Goal: Information Seeking & Learning: Learn about a topic

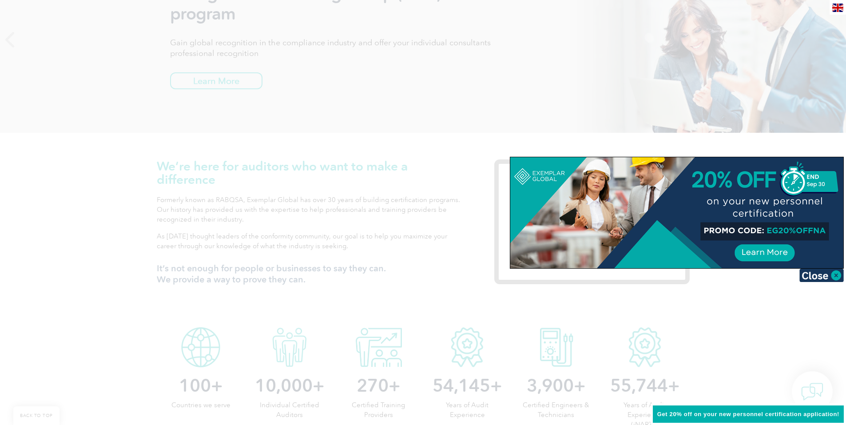
scroll to position [266, 0]
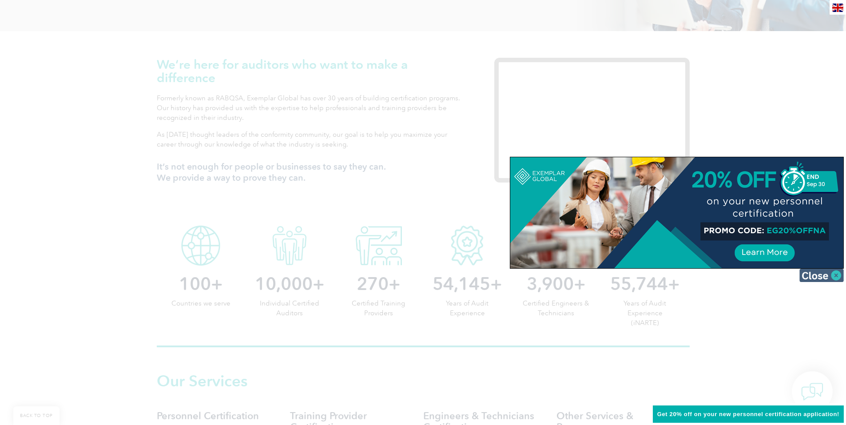
click at [821, 273] on img at bounding box center [821, 275] width 44 height 13
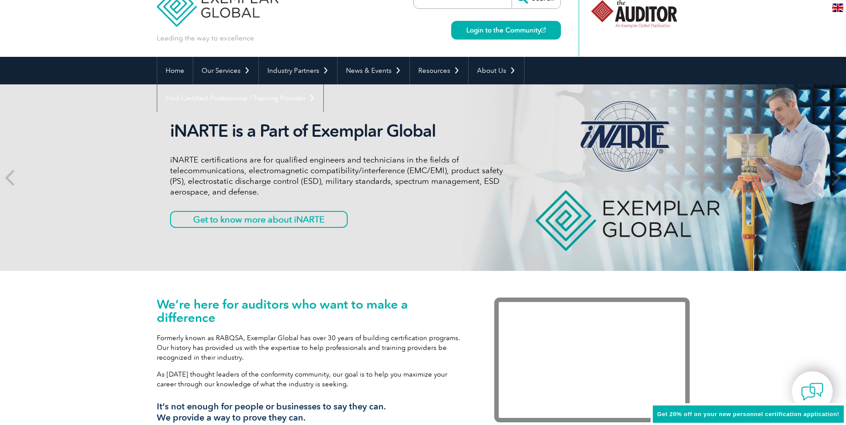
scroll to position [0, 0]
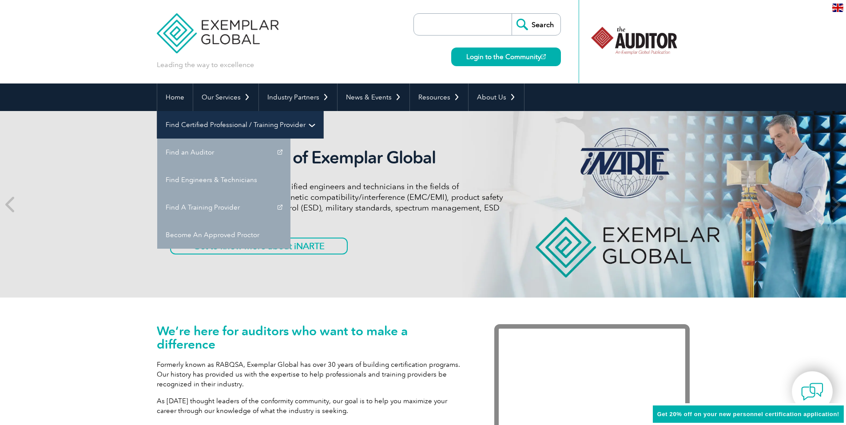
click at [323, 111] on link "Find Certified Professional / Training Provider" at bounding box center [240, 125] width 166 height 28
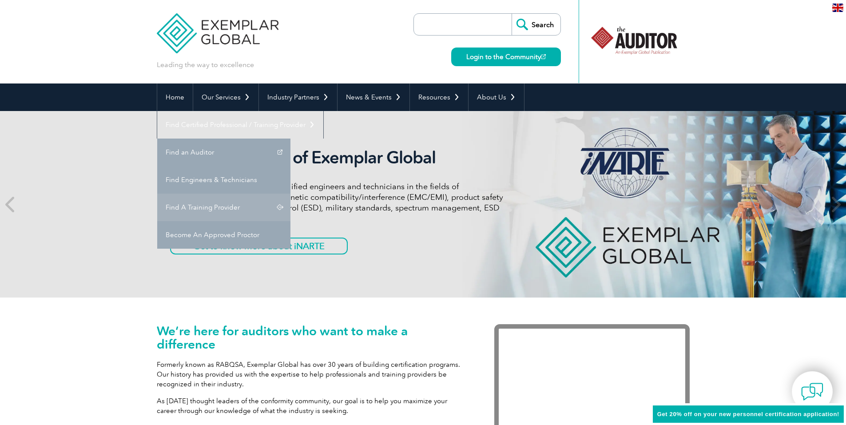
click at [290, 194] on link "Find A Training Provider" at bounding box center [223, 208] width 133 height 28
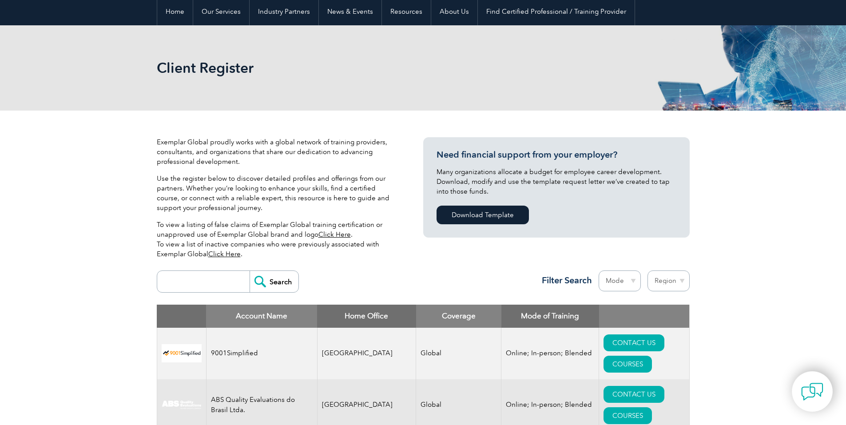
scroll to position [266, 0]
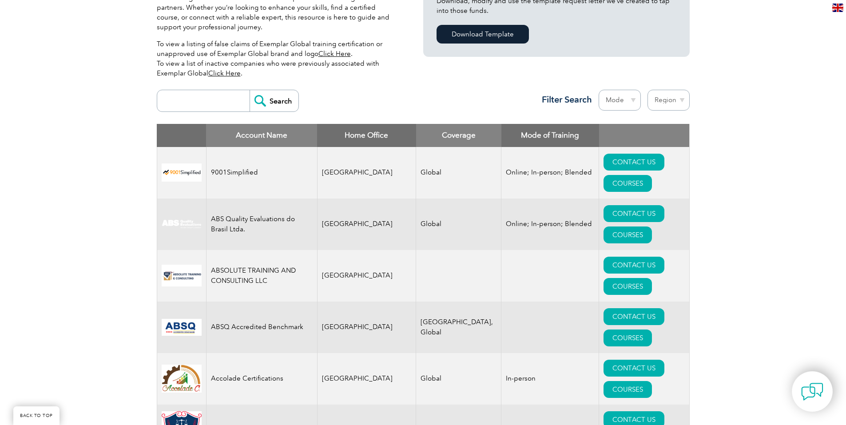
click at [194, 99] on input "search" at bounding box center [206, 100] width 88 height 21
type input "kgs"
click at [279, 103] on input "Search" at bounding box center [273, 100] width 49 height 21
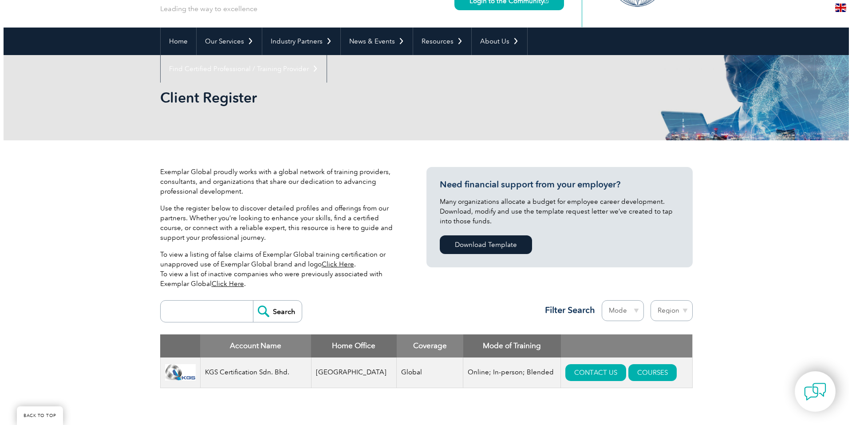
scroll to position [222, 0]
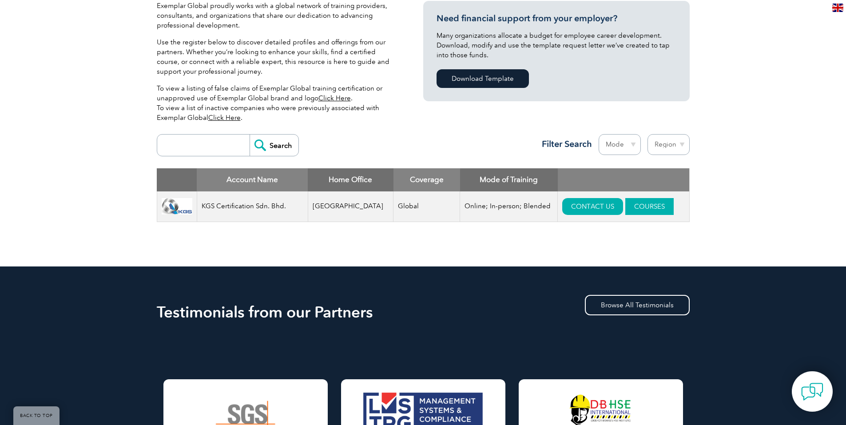
click at [625, 206] on link "COURSES" at bounding box center [649, 206] width 48 height 17
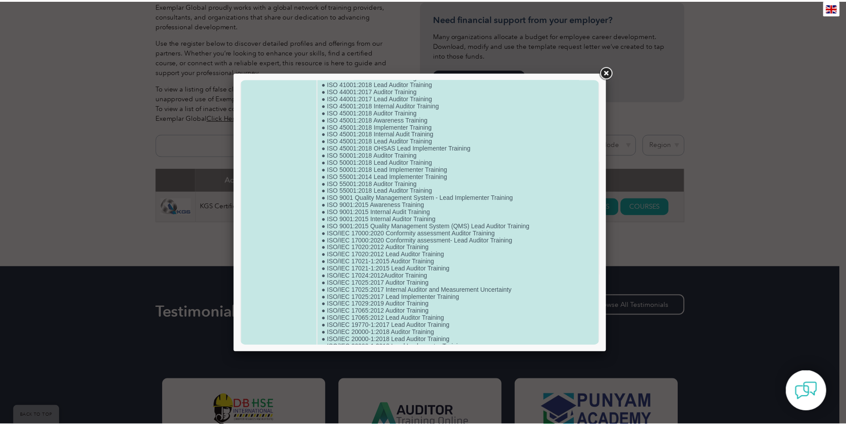
scroll to position [621, 0]
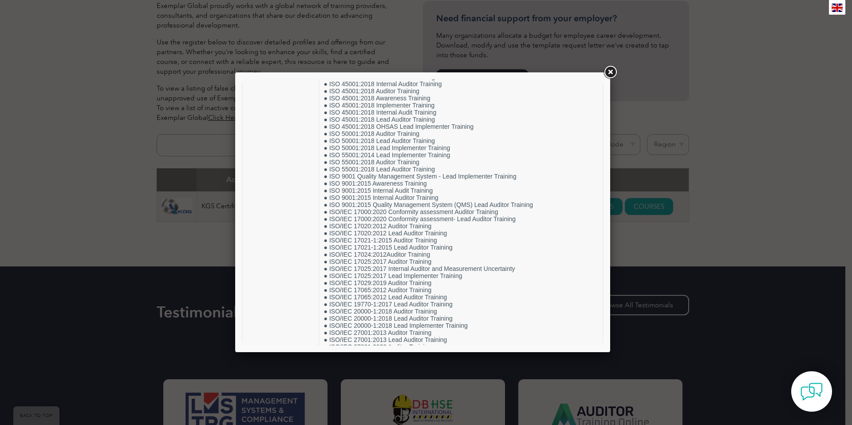
click at [607, 69] on link at bounding box center [610, 72] width 16 height 16
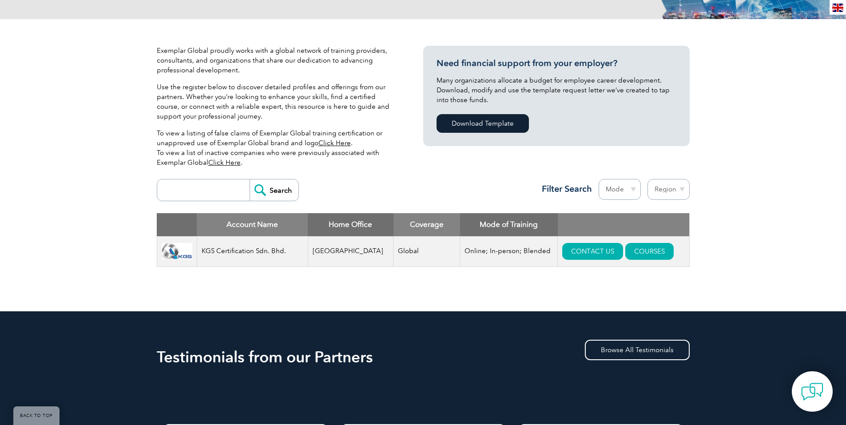
scroll to position [178, 0]
click at [208, 194] on input "search" at bounding box center [206, 189] width 88 height 21
type input "QGS"
click at [264, 193] on input "Search" at bounding box center [273, 189] width 49 height 21
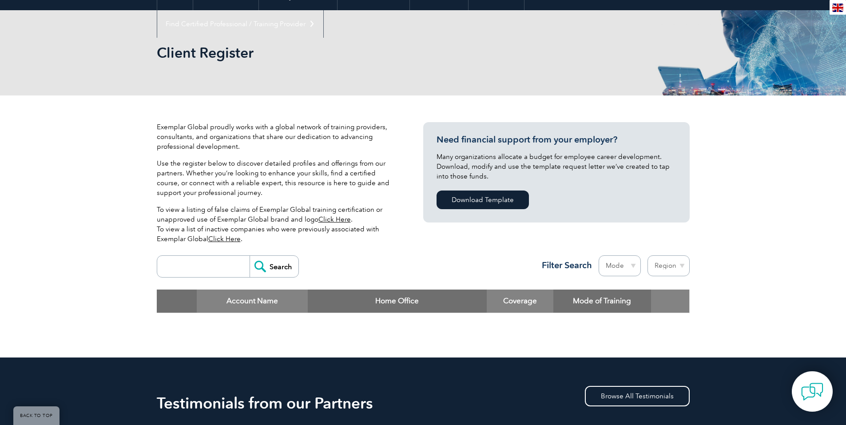
scroll to position [89, 0]
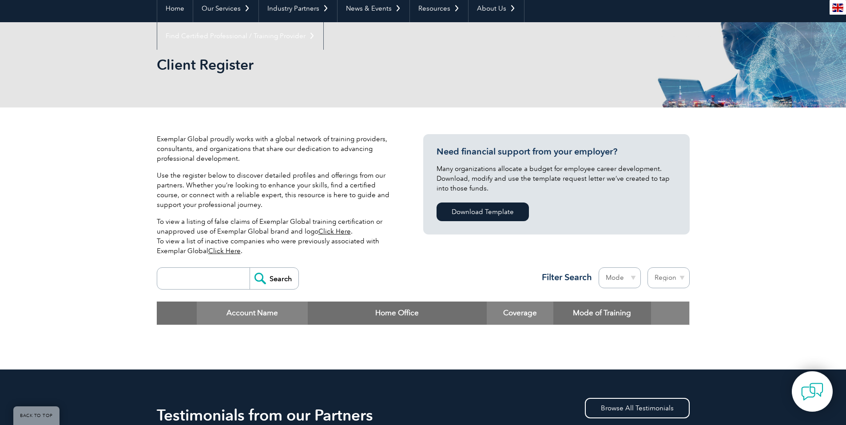
click at [202, 278] on input "search" at bounding box center [206, 278] width 88 height 21
type input "QUALITY"
click at [275, 285] on input "Search" at bounding box center [273, 278] width 49 height 21
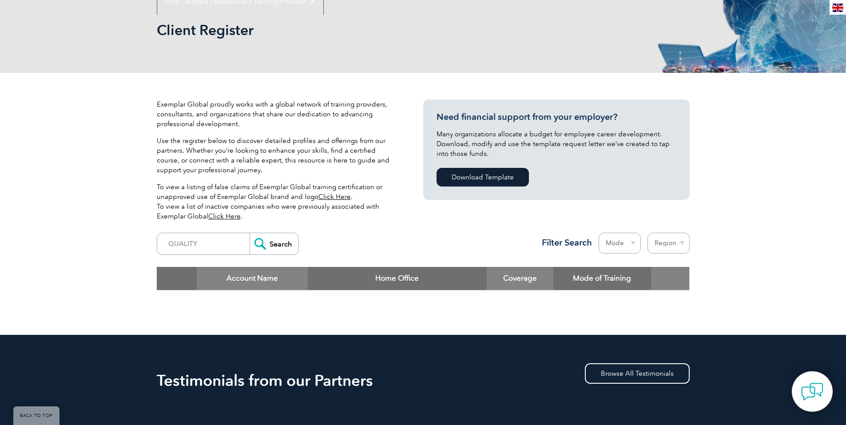
scroll to position [178, 0]
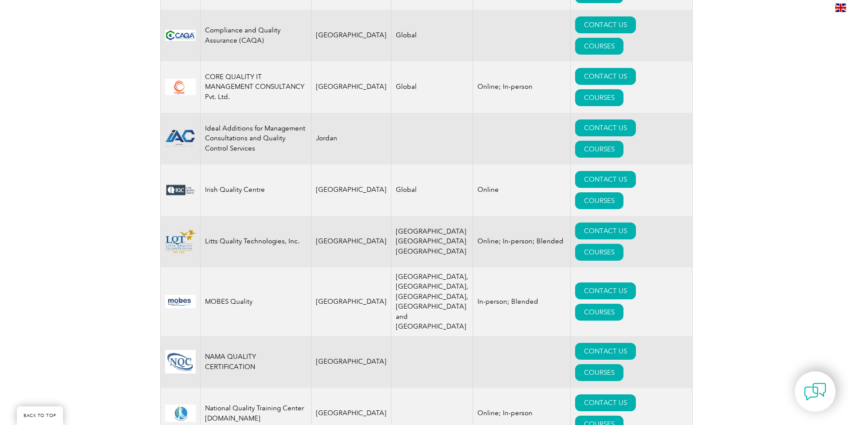
scroll to position [710, 0]
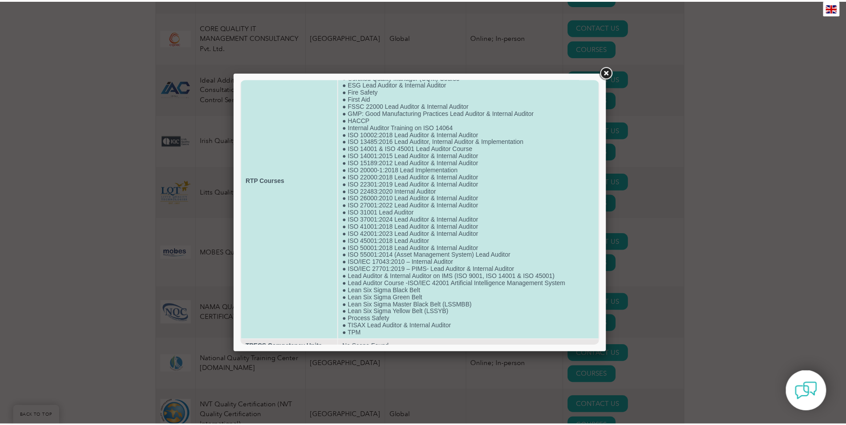
scroll to position [0, 0]
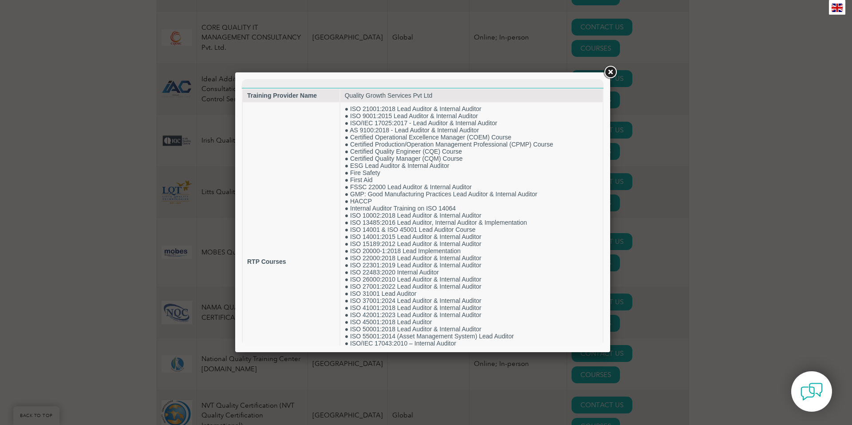
click at [612, 70] on link at bounding box center [610, 72] width 16 height 16
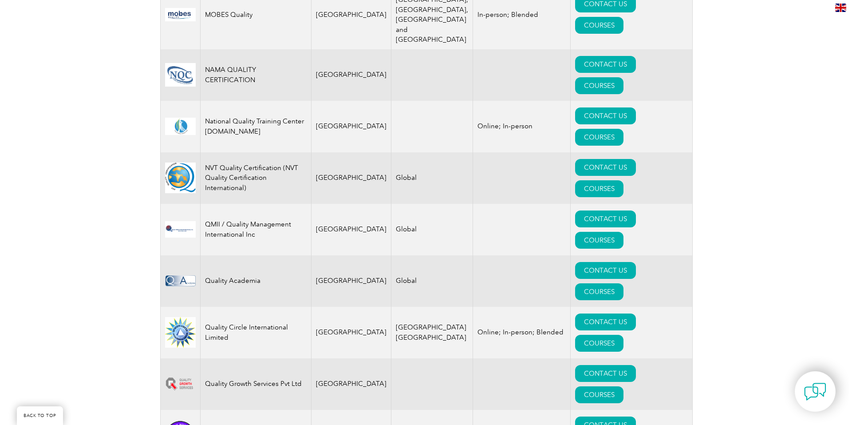
scroll to position [932, 0]
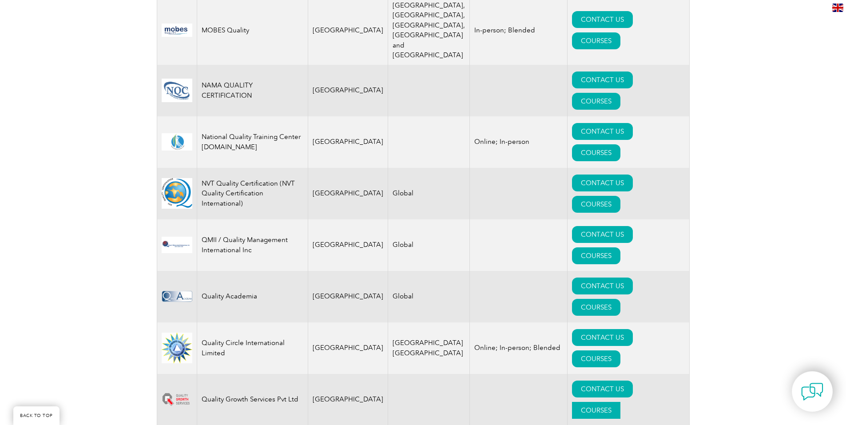
click at [620, 402] on link "COURSES" at bounding box center [596, 410] width 48 height 17
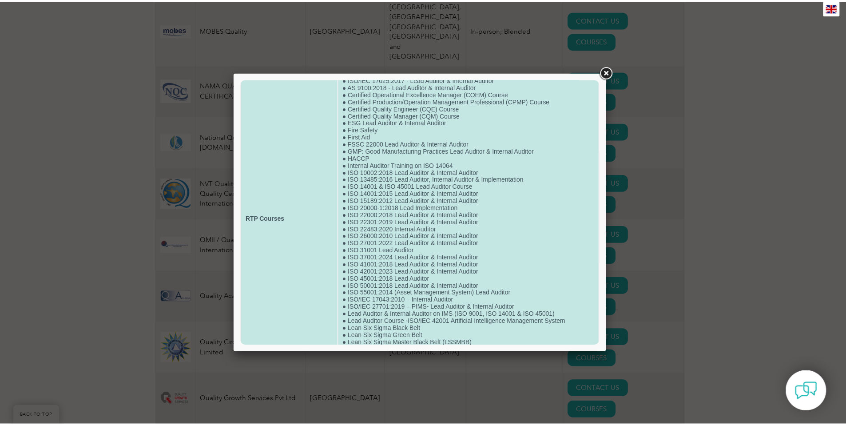
scroll to position [89, 0]
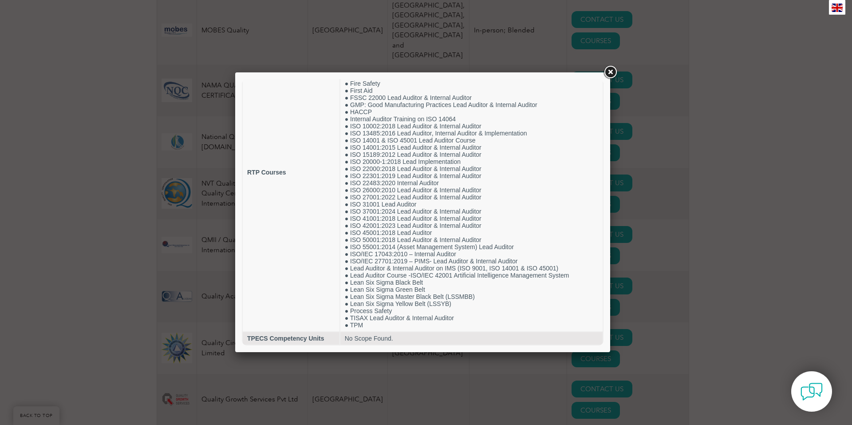
click at [608, 72] on link at bounding box center [610, 72] width 16 height 16
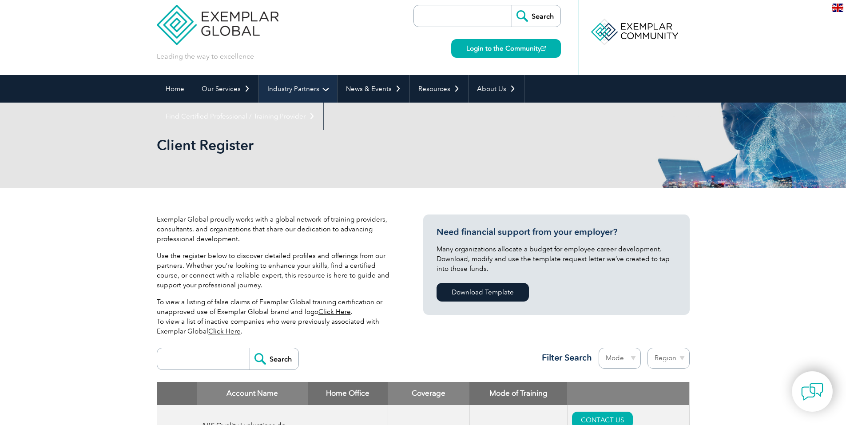
scroll to position [0, 0]
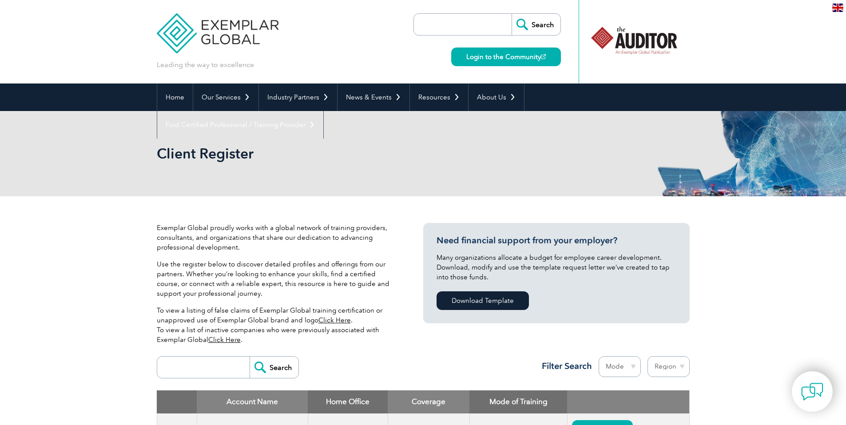
click at [253, 332] on p "To view a listing of false claims of Exemplar Global training certification or …" at bounding box center [277, 324] width 240 height 39
